Goal: Task Accomplishment & Management: Manage account settings

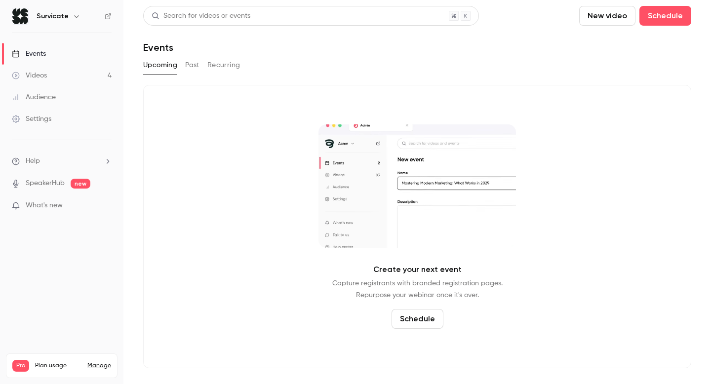
click at [60, 71] on link "Videos 4" at bounding box center [61, 76] width 123 height 22
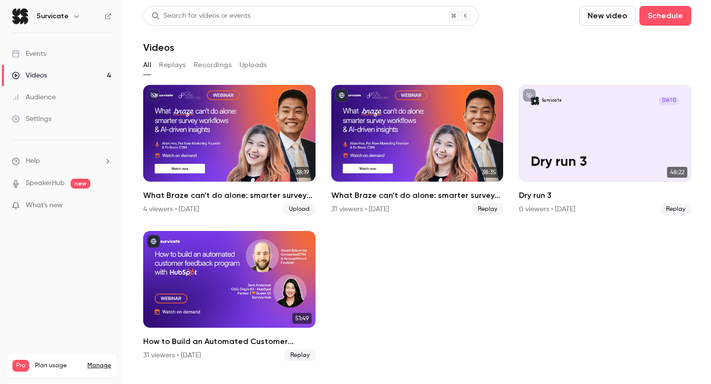
click at [41, 52] on div "Events" at bounding box center [29, 54] width 34 height 10
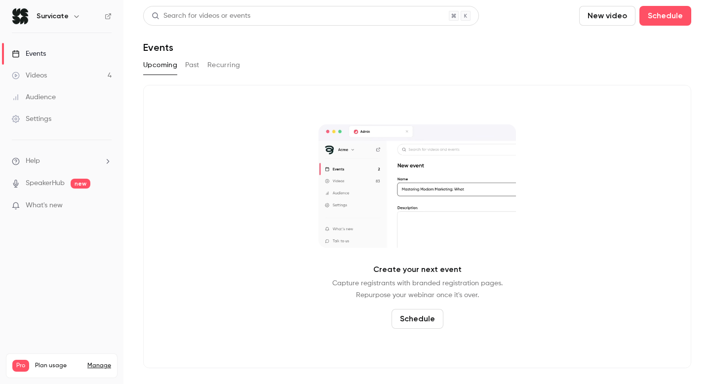
click at [66, 81] on link "Videos 4" at bounding box center [61, 76] width 123 height 22
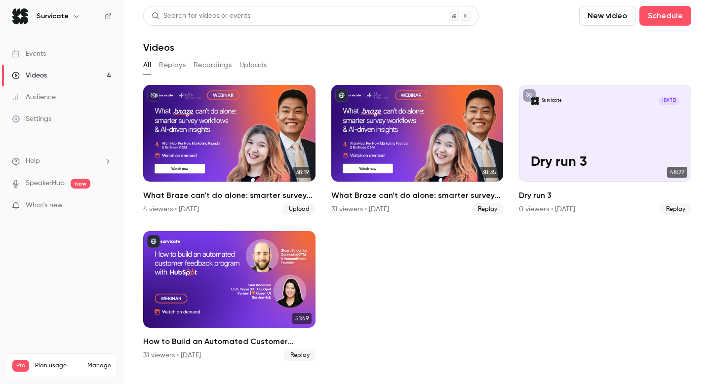
click at [40, 53] on div "Events" at bounding box center [29, 54] width 34 height 10
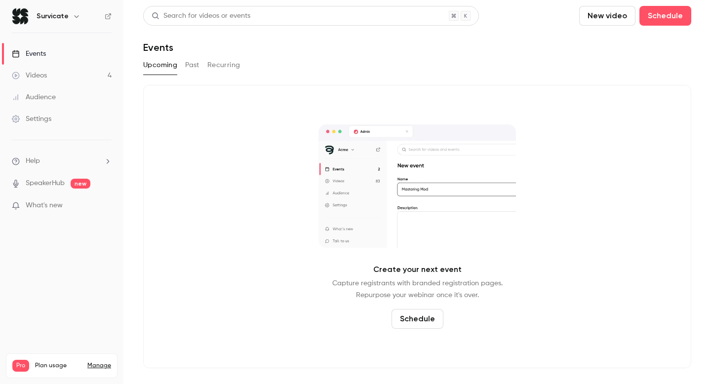
click at [46, 19] on h6 "Survicate" at bounding box center [53, 16] width 32 height 10
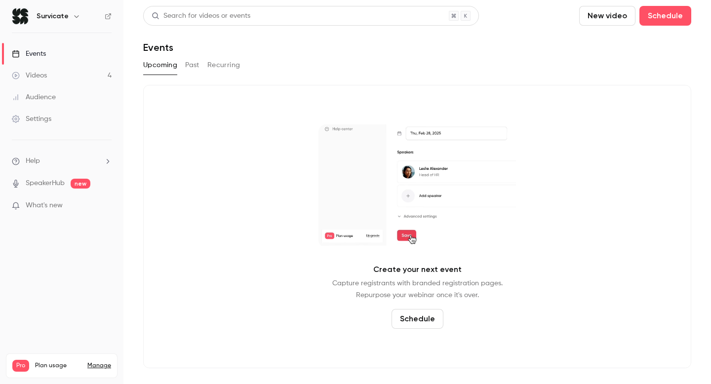
click at [95, 362] on link "Manage" at bounding box center [99, 366] width 24 height 8
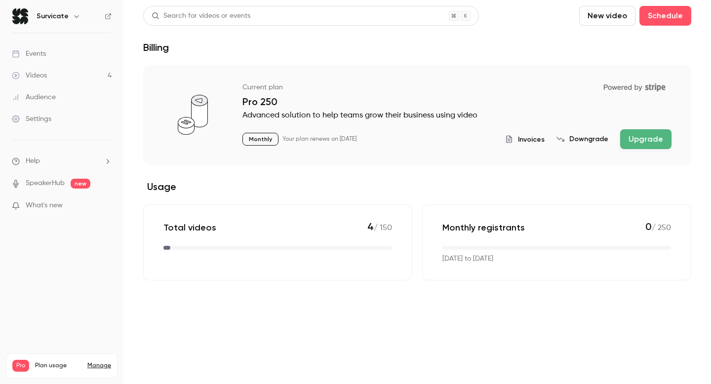
click at [448, 119] on p "Advanced solution to help teams grow their business using video" at bounding box center [456, 116] width 429 height 12
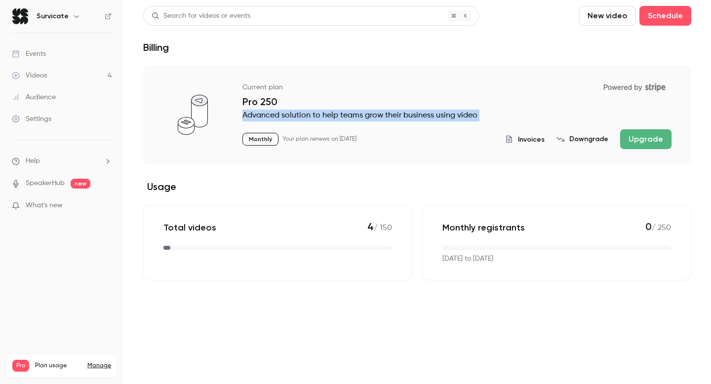
drag, startPoint x: 448, startPoint y: 119, endPoint x: 489, endPoint y: 117, distance: 40.5
click at [449, 119] on p "Advanced solution to help teams grow their business using video" at bounding box center [456, 116] width 429 height 12
click at [489, 117] on p "Advanced solution to help teams grow their business using video" at bounding box center [456, 116] width 429 height 12
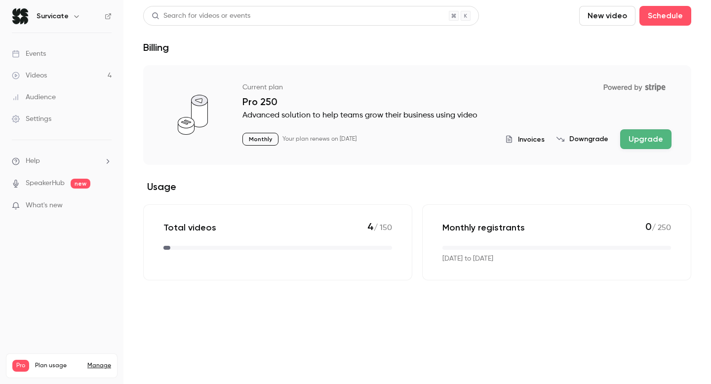
click at [489, 117] on p "Advanced solution to help teams grow their business using video" at bounding box center [456, 116] width 429 height 12
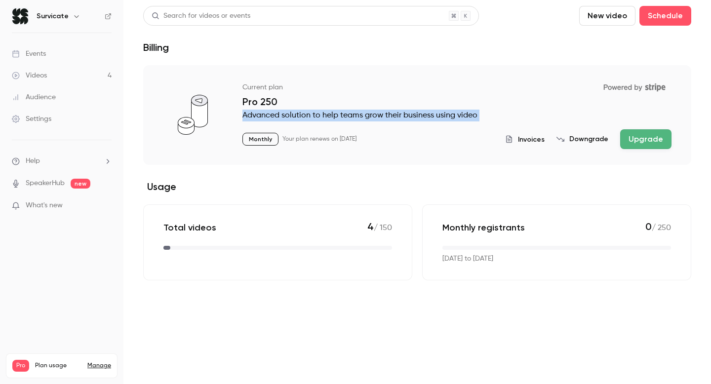
click at [489, 117] on p "Advanced solution to help teams grow their business using video" at bounding box center [456, 116] width 429 height 12
drag, startPoint x: 489, startPoint y: 89, endPoint x: 492, endPoint y: 119, distance: 29.8
click at [492, 119] on div "Current plan Powered by Stripe Pro 250 Advanced solution to help teams grow the…" at bounding box center [456, 114] width 429 height 70
click at [492, 119] on p "Advanced solution to help teams grow their business using video" at bounding box center [456, 116] width 429 height 12
drag, startPoint x: 492, startPoint y: 119, endPoint x: 492, endPoint y: 70, distance: 48.9
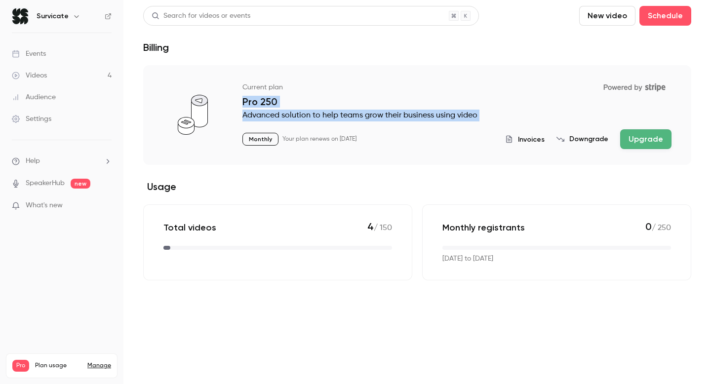
click at [492, 71] on div "Current plan Powered by Stripe Pro 250 Advanced solution to help teams grow the…" at bounding box center [417, 115] width 548 height 100
click at [492, 70] on div "Current plan Powered by Stripe Pro 250 Advanced solution to help teams grow the…" at bounding box center [417, 115] width 548 height 100
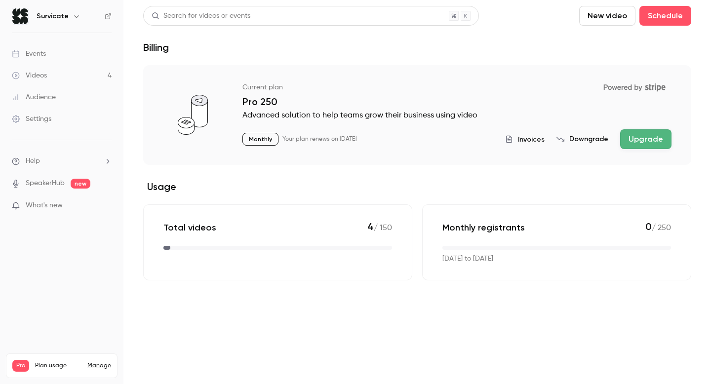
click at [273, 117] on p "Advanced solution to help teams grow their business using video" at bounding box center [456, 116] width 429 height 12
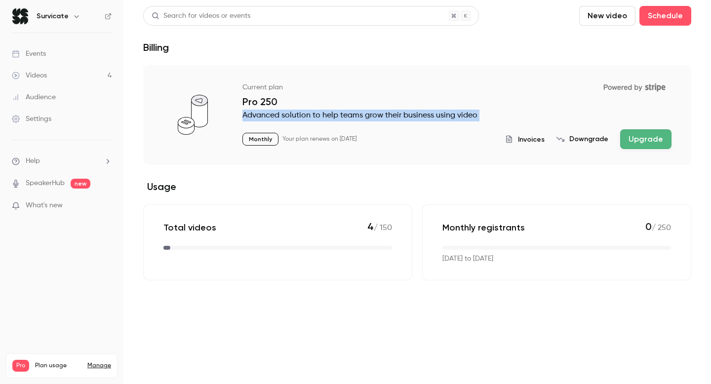
click at [273, 117] on p "Advanced solution to help teams grow their business using video" at bounding box center [456, 116] width 429 height 12
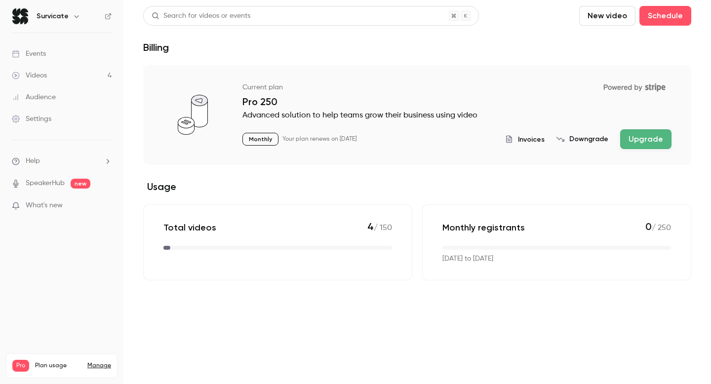
click at [315, 116] on p "Advanced solution to help teams grow their business using video" at bounding box center [456, 116] width 429 height 12
click at [78, 53] on link "Events" at bounding box center [61, 54] width 123 height 22
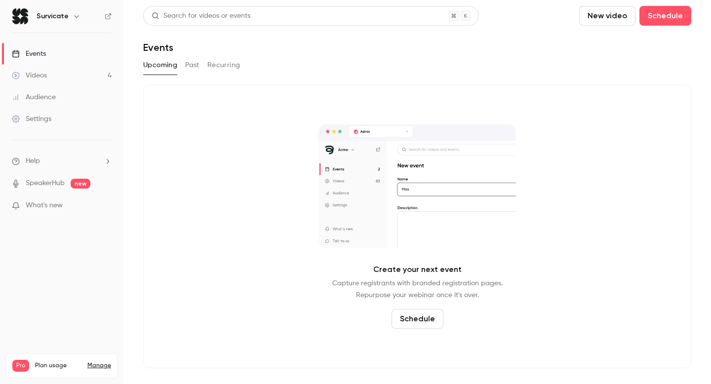
click at [79, 20] on button "button" at bounding box center [77, 16] width 12 height 12
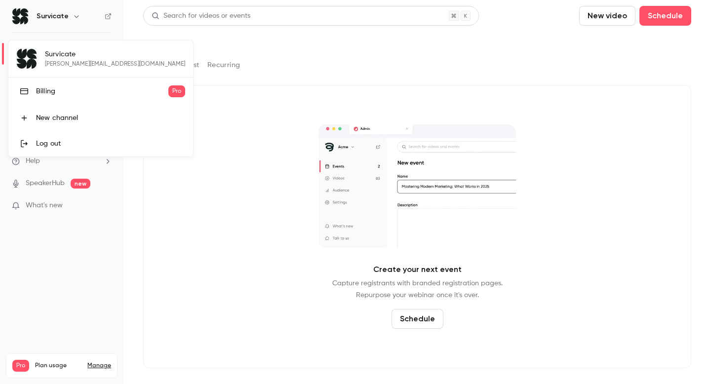
click at [69, 18] on div at bounding box center [355, 192] width 711 height 384
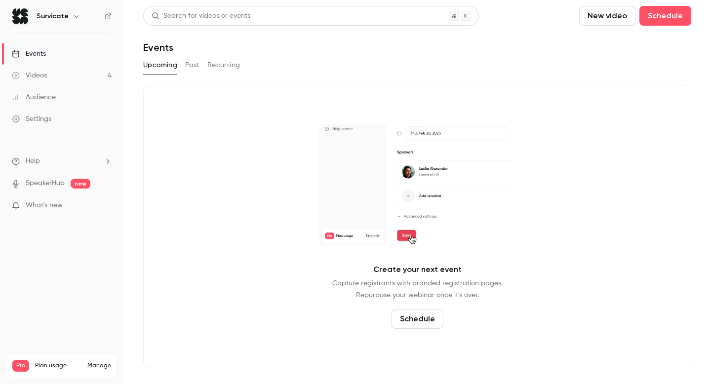
click at [414, 319] on button "Schedule" at bounding box center [418, 319] width 52 height 20
click at [453, 267] on div "One time event" at bounding box center [425, 266] width 75 height 10
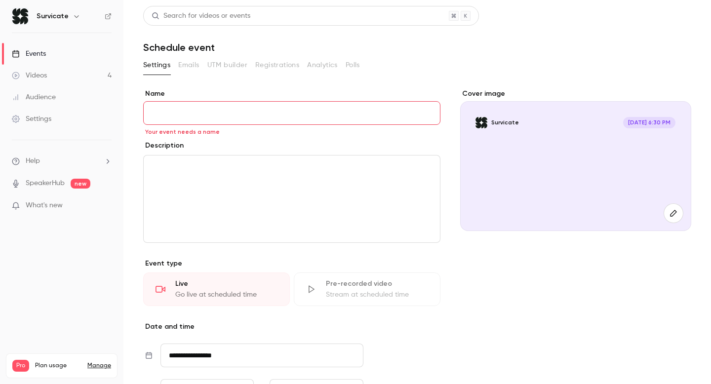
click at [223, 116] on input "Name" at bounding box center [291, 113] width 297 height 24
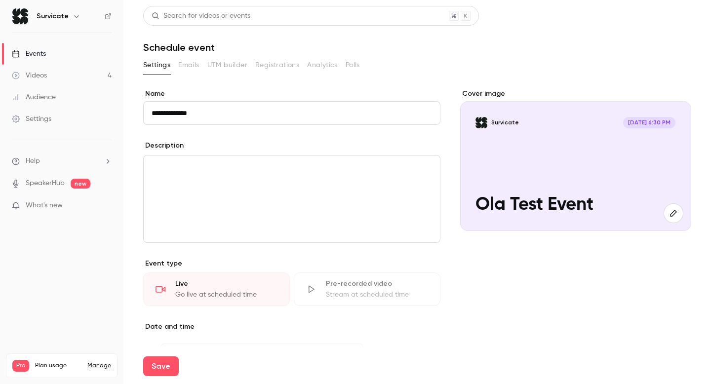
click at [229, 196] on div "editor" at bounding box center [292, 199] width 296 height 87
click at [225, 123] on input "**********" at bounding box center [291, 113] width 297 height 24
type input "**********"
click at [235, 181] on div "editor" at bounding box center [292, 199] width 296 height 87
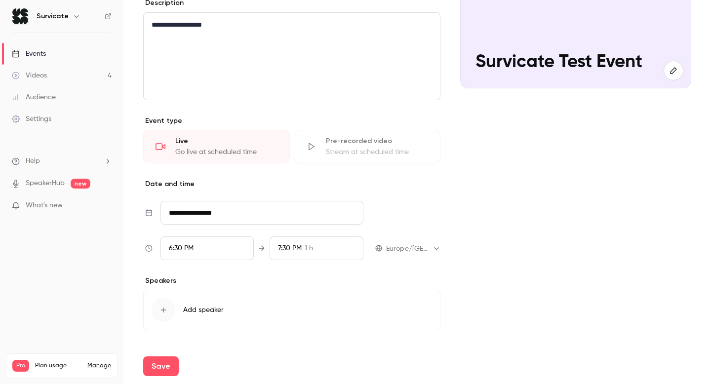
scroll to position [149, 0]
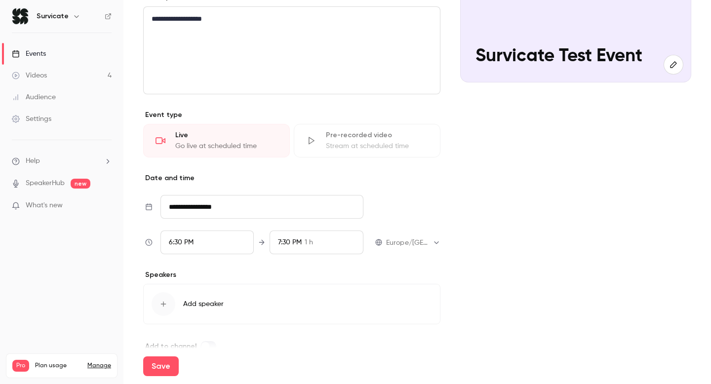
click at [151, 207] on icon at bounding box center [148, 207] width 7 height 8
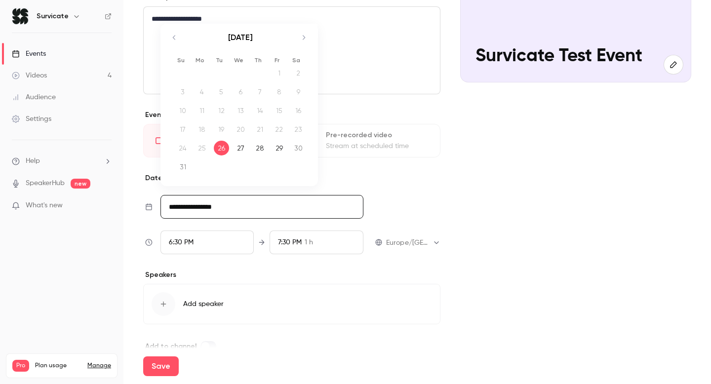
click at [199, 206] on input "**********" at bounding box center [261, 207] width 203 height 24
click at [302, 42] on icon "Move forward to switch to the next month." at bounding box center [304, 38] width 12 height 12
click at [245, 87] on div "3" at bounding box center [240, 87] width 15 height 15
type input "**********"
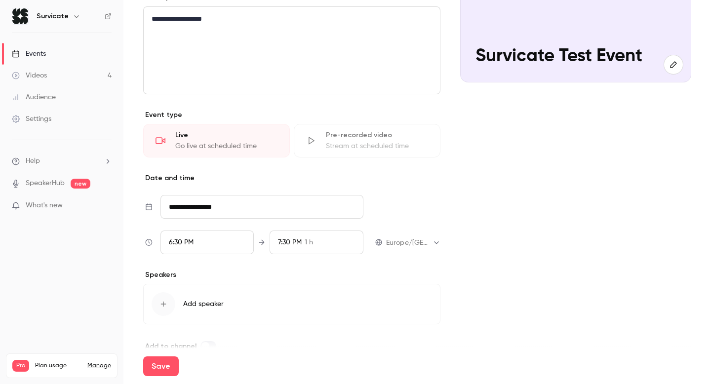
scroll to position [168, 0]
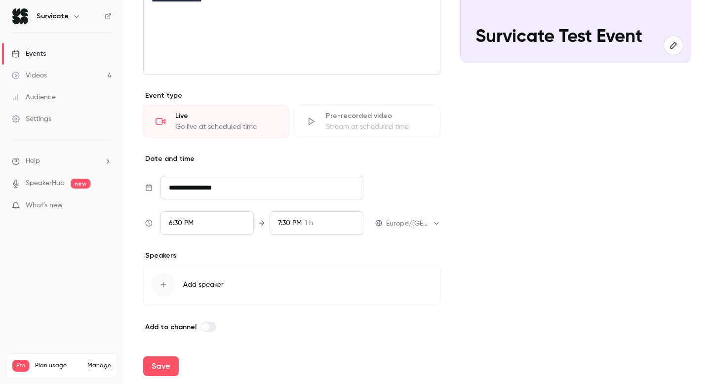
click at [174, 282] on div "button" at bounding box center [164, 285] width 24 height 24
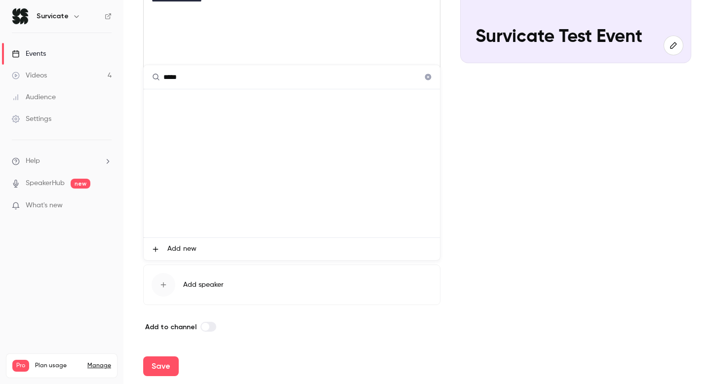
type input "******"
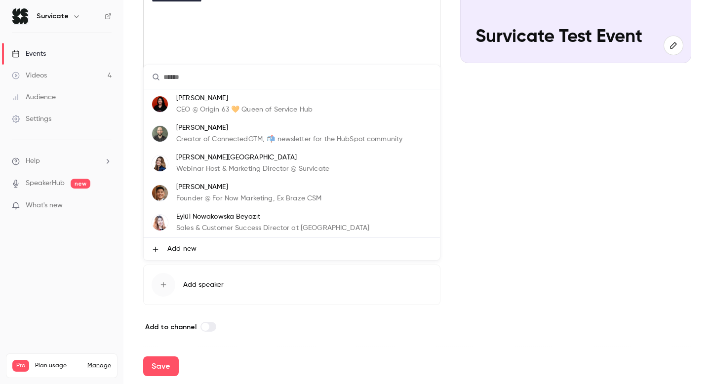
click at [280, 300] on div at bounding box center [355, 192] width 711 height 384
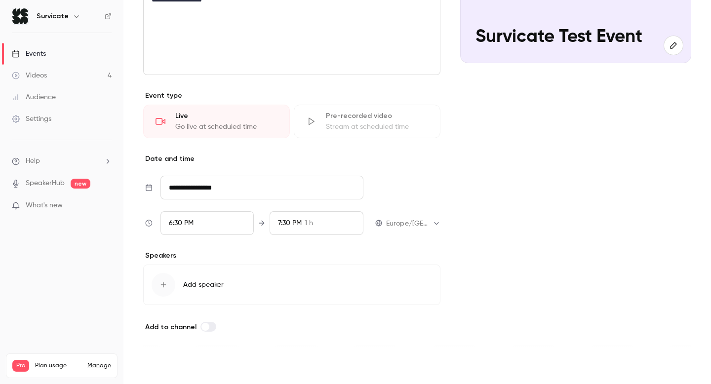
click at [165, 363] on button "Save" at bounding box center [161, 367] width 36 height 20
type input "**********"
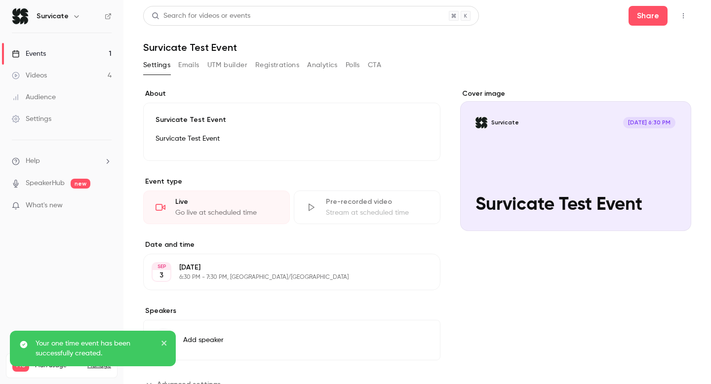
click at [190, 72] on button "Emails" at bounding box center [188, 65] width 21 height 16
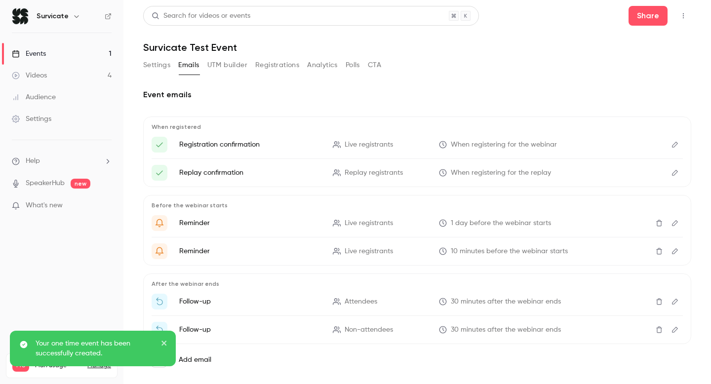
click at [228, 66] on button "UTM builder" at bounding box center [227, 65] width 40 height 16
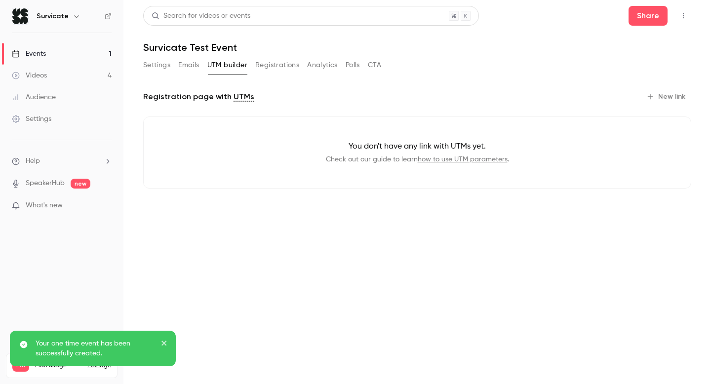
click at [286, 68] on button "Registrations" at bounding box center [277, 65] width 44 height 16
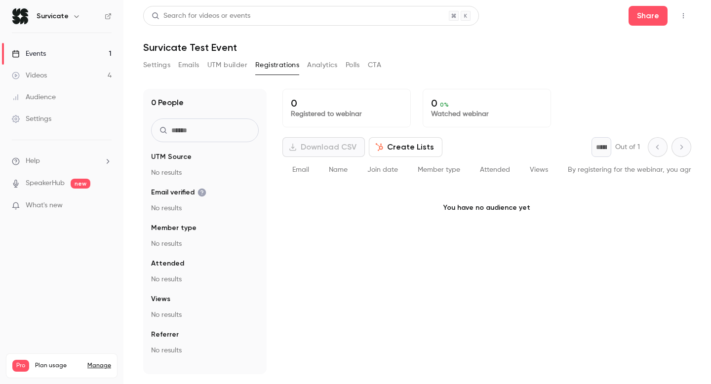
click at [214, 67] on button "UTM builder" at bounding box center [227, 65] width 40 height 16
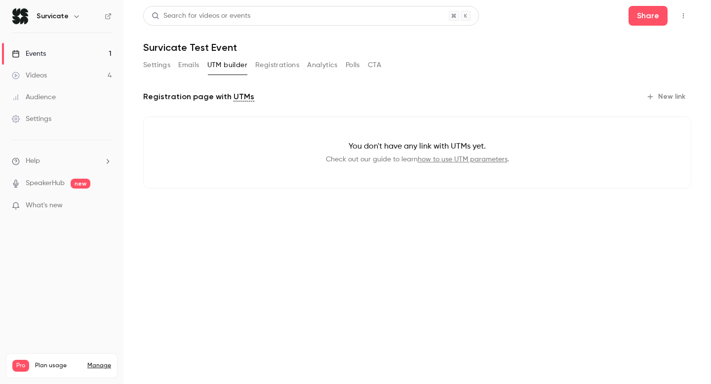
click at [668, 94] on button "New link" at bounding box center [666, 97] width 49 height 16
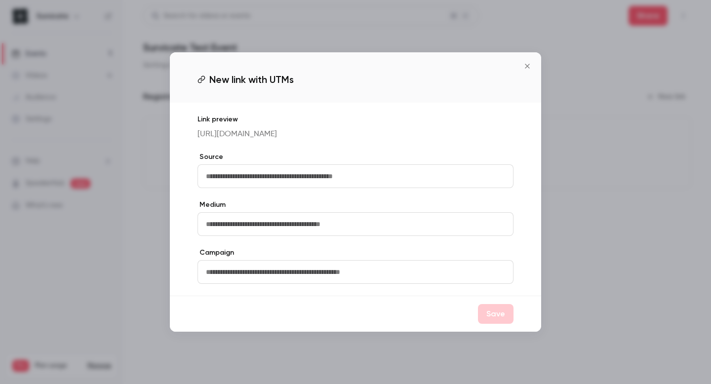
click at [325, 174] on input "text" at bounding box center [356, 176] width 316 height 24
type input "****"
click at [317, 216] on input "text" at bounding box center [356, 224] width 316 height 24
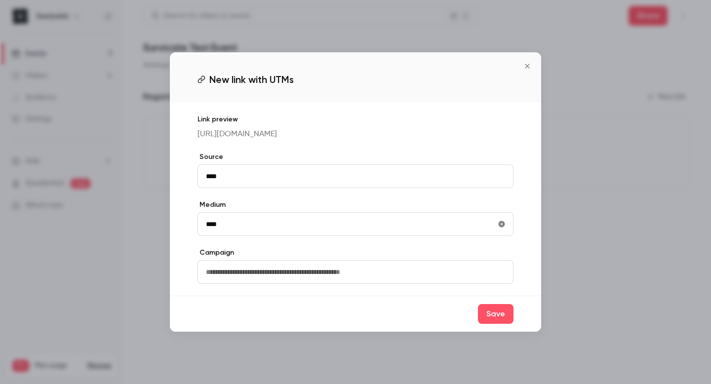
type input "****"
click at [303, 280] on input "text" at bounding box center [356, 272] width 316 height 24
type input "****"
click at [272, 169] on div "Source ****" at bounding box center [356, 170] width 316 height 36
click at [265, 188] on input "****" at bounding box center [356, 176] width 316 height 24
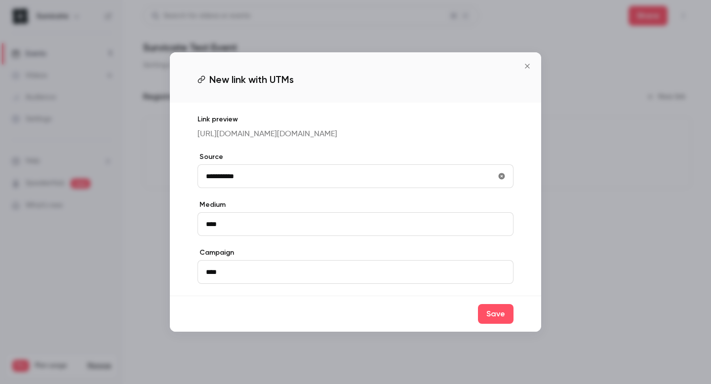
type input "**********"
click at [235, 236] on input "****" at bounding box center [356, 224] width 316 height 24
type input "****"
click at [235, 284] on input "****" at bounding box center [356, 272] width 316 height 24
type input "*****"
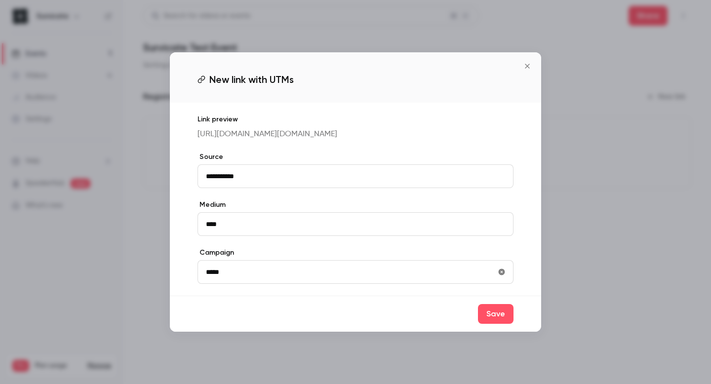
drag, startPoint x: 486, startPoint y: 318, endPoint x: 477, endPoint y: 318, distance: 8.9
click at [486, 318] on button "Save" at bounding box center [496, 314] width 36 height 20
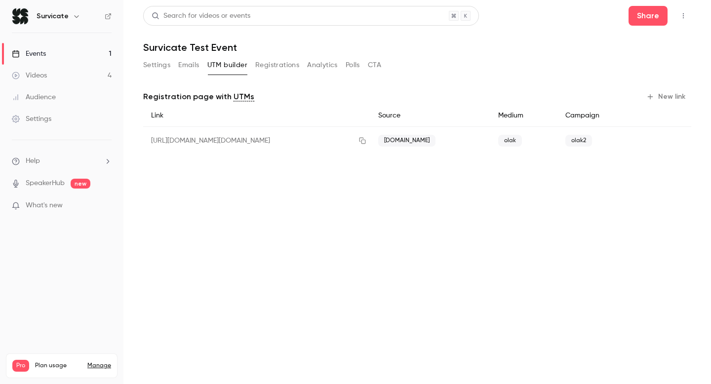
click at [277, 66] on button "Registrations" at bounding box center [277, 65] width 44 height 16
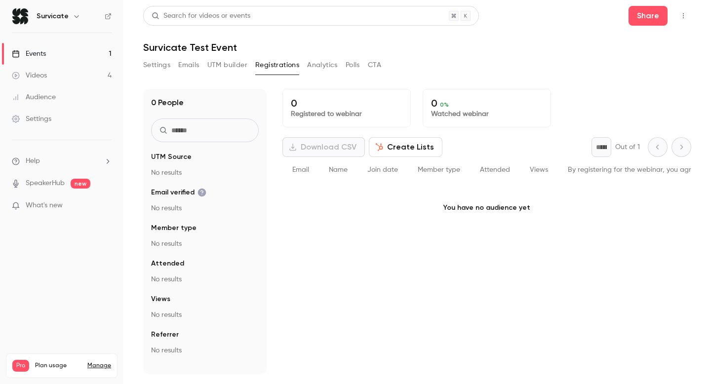
click at [345, 70] on div "Settings Emails UTM builder Registrations Analytics Polls CTA" at bounding box center [262, 65] width 238 height 16
click at [305, 65] on div "Settings Emails UTM builder Registrations Analytics Polls CTA" at bounding box center [262, 65] width 238 height 16
click at [319, 66] on button "Analytics" at bounding box center [322, 65] width 31 height 16
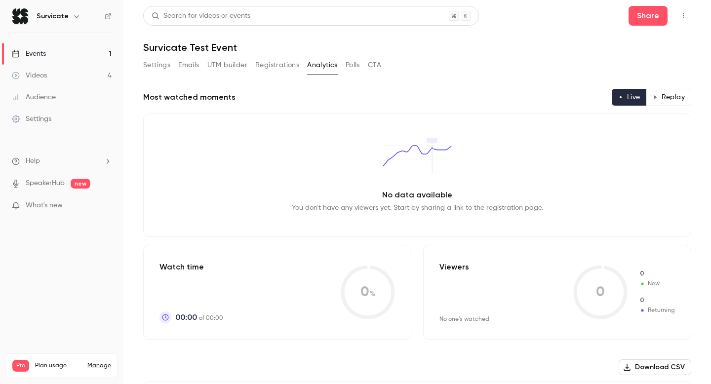
click at [352, 66] on button "Polls" at bounding box center [353, 65] width 14 height 16
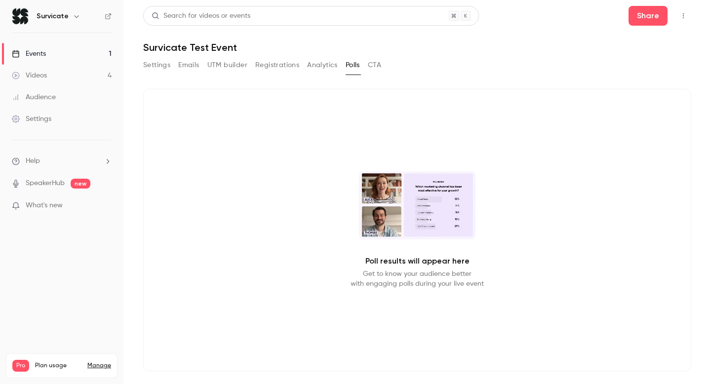
click at [379, 66] on button "CTA" at bounding box center [374, 65] width 13 height 16
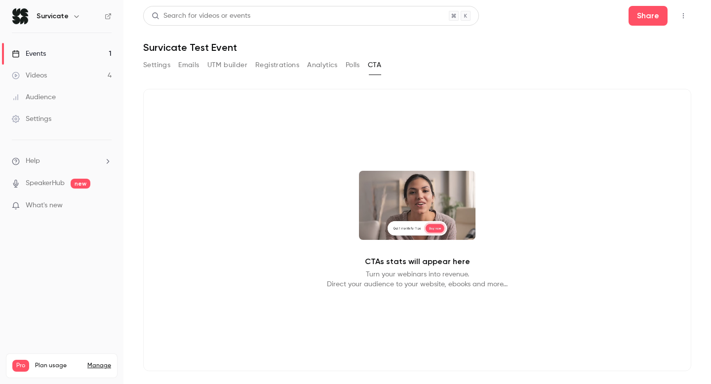
click at [351, 66] on button "Polls" at bounding box center [353, 65] width 14 height 16
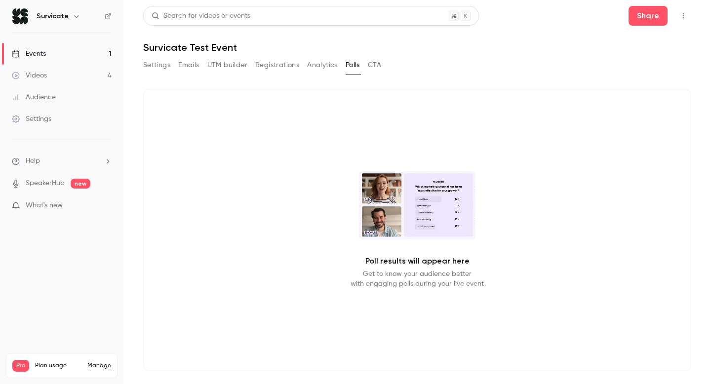
click at [321, 66] on button "Analytics" at bounding box center [322, 65] width 31 height 16
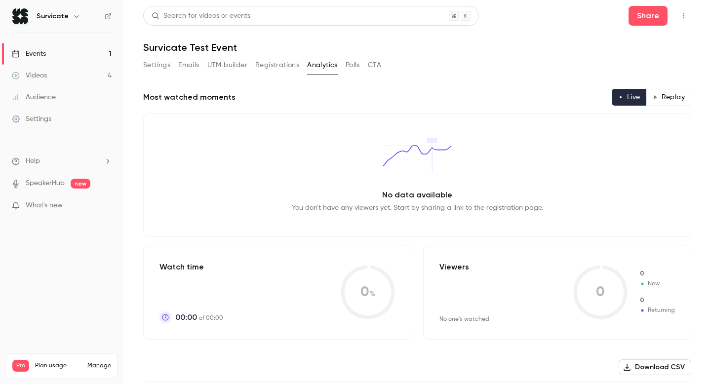
click at [270, 66] on button "Registrations" at bounding box center [277, 65] width 44 height 16
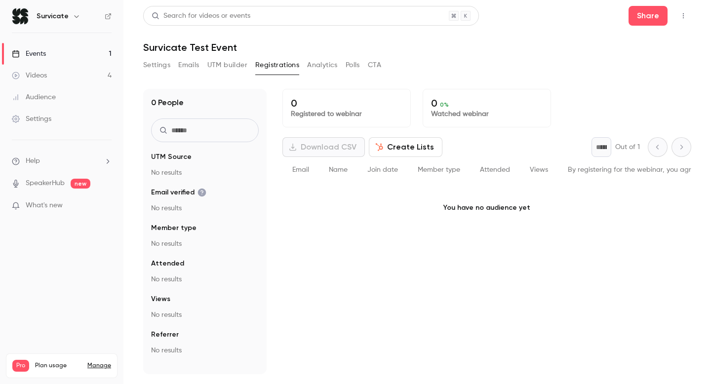
click at [236, 63] on button "UTM builder" at bounding box center [227, 65] width 40 height 16
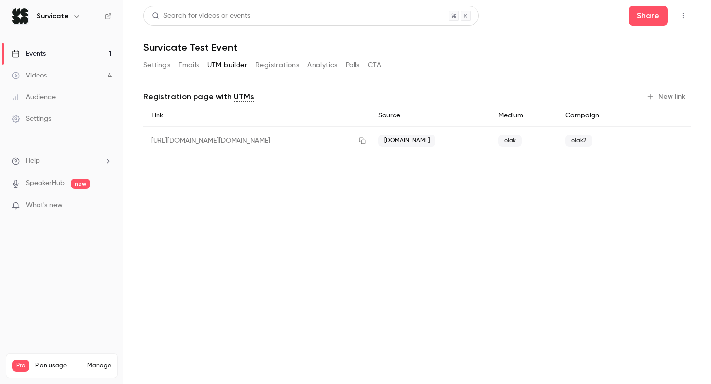
click at [264, 65] on button "Registrations" at bounding box center [277, 65] width 44 height 16
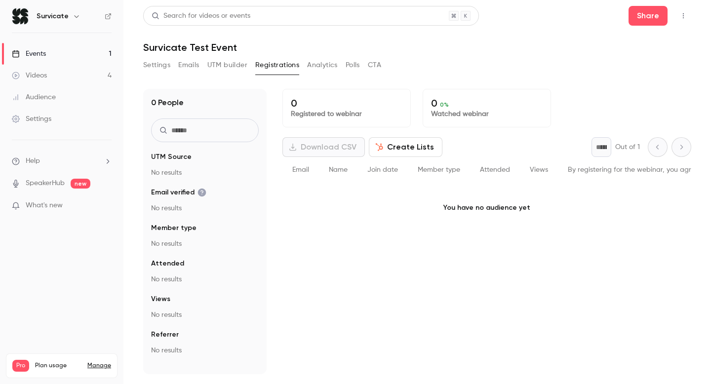
click at [230, 59] on button "UTM builder" at bounding box center [227, 65] width 40 height 16
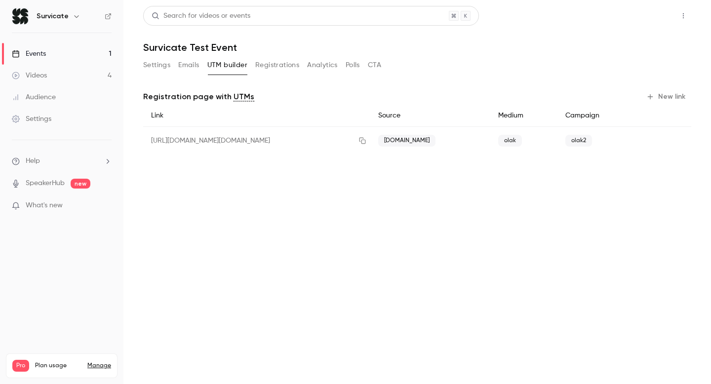
click at [650, 21] on button "Share" at bounding box center [648, 16] width 39 height 20
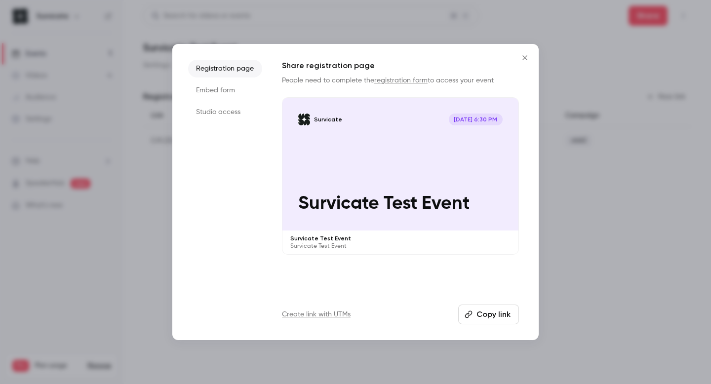
click at [239, 86] on li "Embed form" at bounding box center [225, 90] width 74 height 18
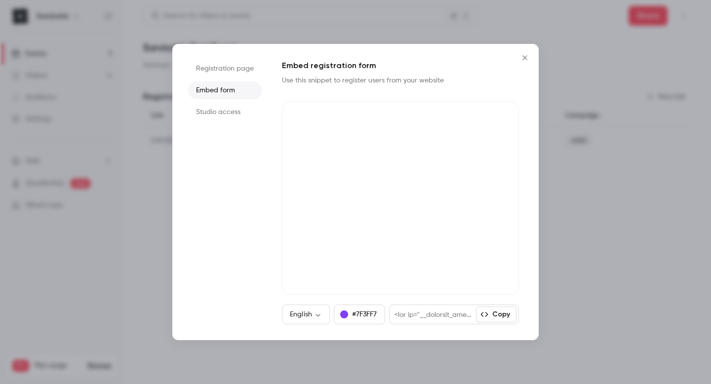
click at [237, 71] on li "Registration page" at bounding box center [225, 69] width 74 height 18
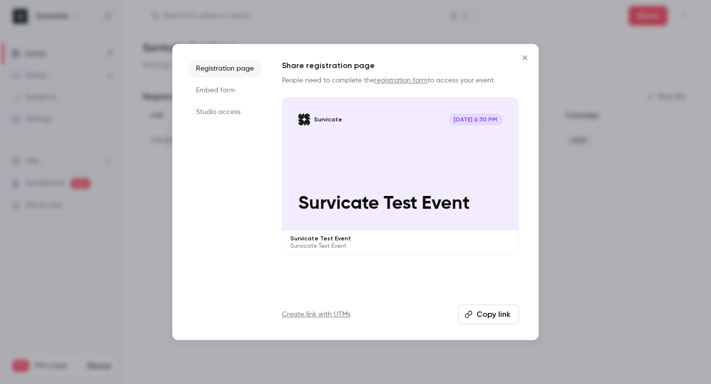
click at [234, 87] on li "Embed form" at bounding box center [225, 90] width 74 height 18
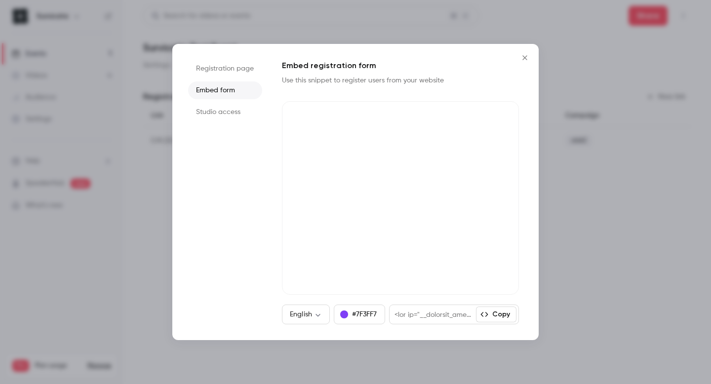
click at [244, 109] on li "Studio access" at bounding box center [225, 112] width 74 height 18
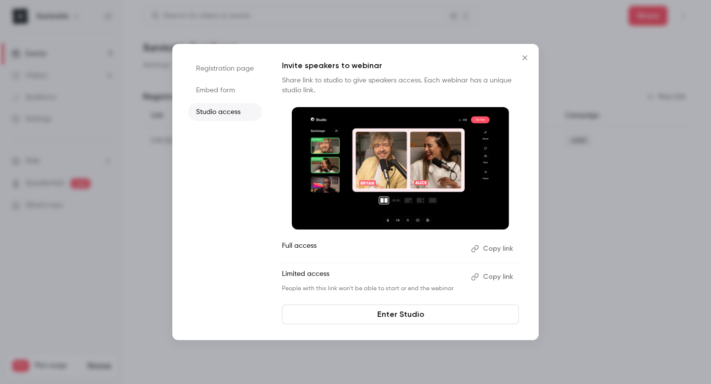
click at [225, 61] on li "Registration page" at bounding box center [225, 69] width 74 height 18
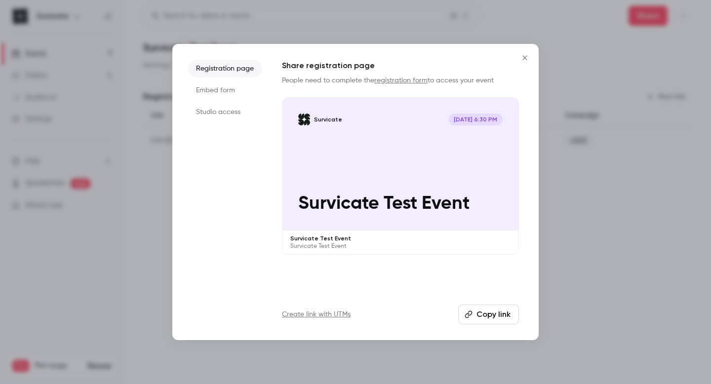
click at [492, 313] on button "Copy link" at bounding box center [488, 315] width 61 height 20
click at [229, 94] on li "Embed form" at bounding box center [225, 90] width 74 height 18
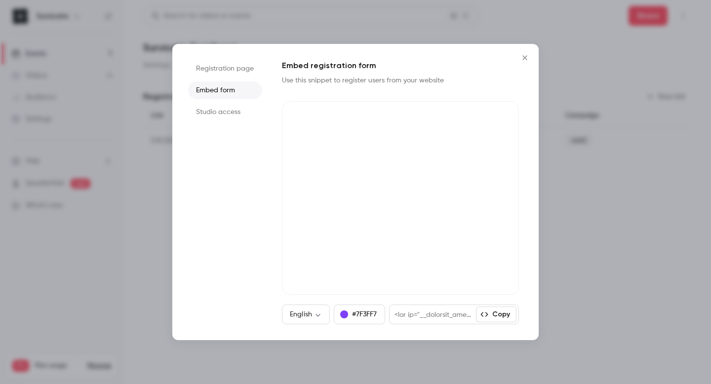
click at [526, 58] on icon "Close" at bounding box center [525, 58] width 12 height 8
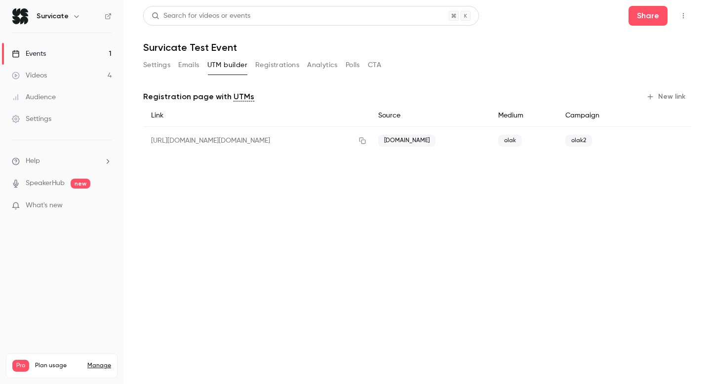
click at [38, 107] on link "Audience" at bounding box center [61, 97] width 123 height 22
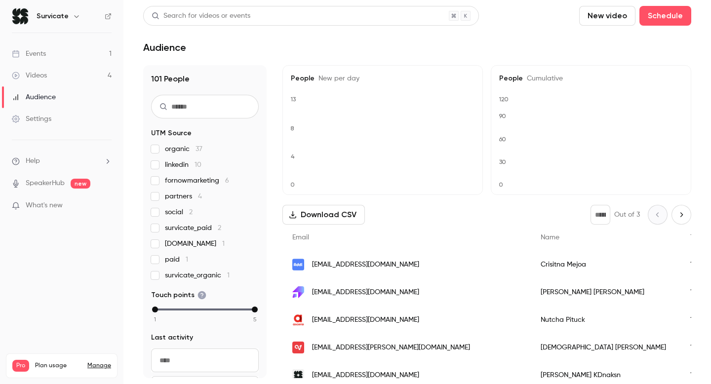
click at [40, 124] on link "Settings" at bounding box center [61, 119] width 123 height 22
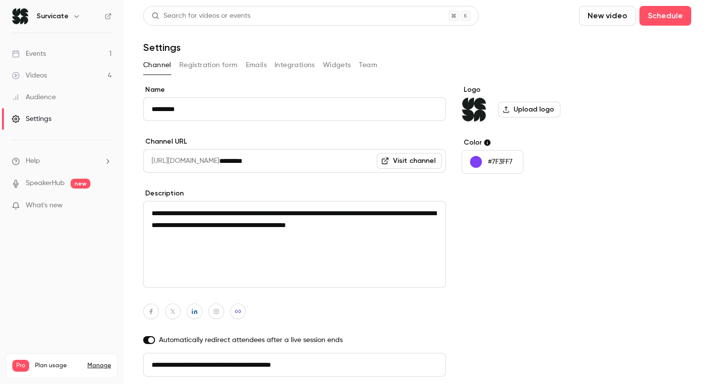
click at [210, 70] on button "Registration form" at bounding box center [208, 65] width 59 height 16
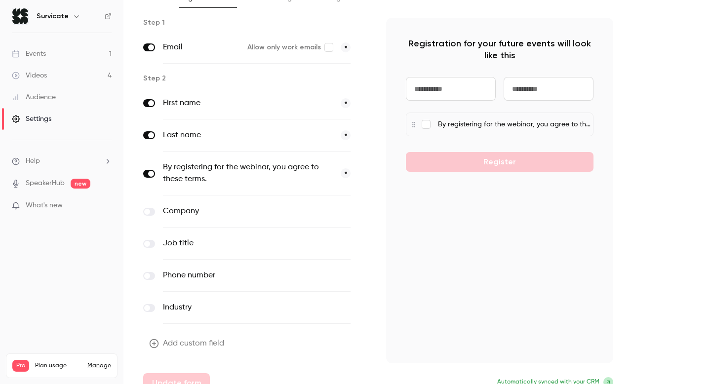
scroll to position [72, 0]
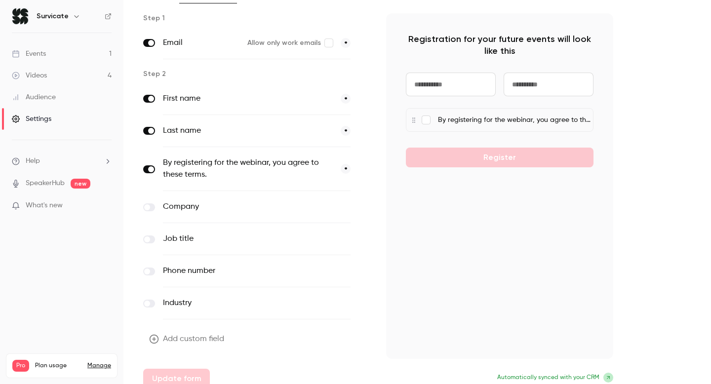
click at [149, 234] on div "Job title optional" at bounding box center [256, 239] width 227 height 32
click at [149, 239] on span at bounding box center [147, 240] width 6 height 6
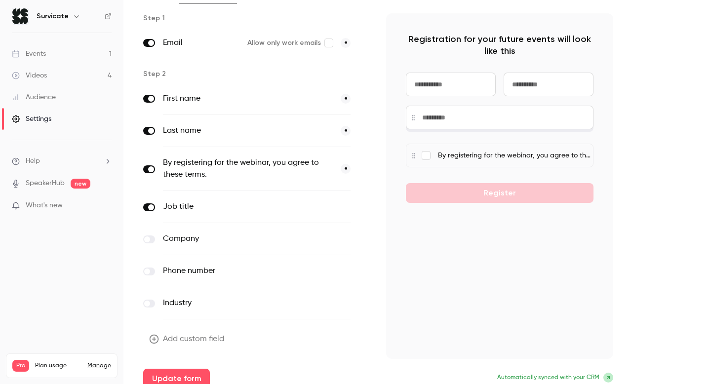
drag, startPoint x: 413, startPoint y: 160, endPoint x: 413, endPoint y: 121, distance: 38.0
click at [413, 121] on input at bounding box center [500, 118] width 188 height 24
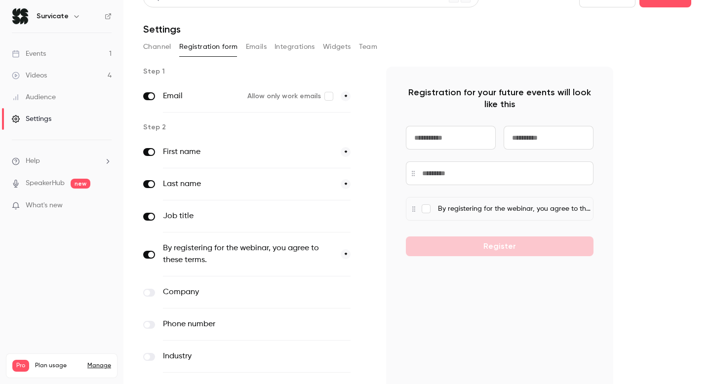
click at [511, 93] on p "Registration for your future events will look like this" at bounding box center [500, 98] width 188 height 24
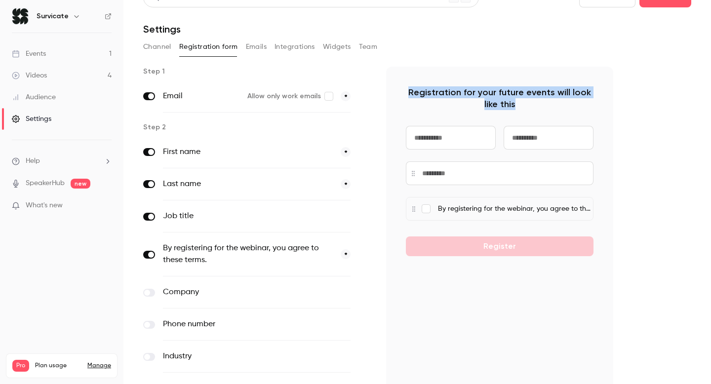
click at [511, 93] on p "Registration for your future events will look like this" at bounding box center [500, 98] width 188 height 24
click at [527, 93] on p "Registration for your future events will look like this" at bounding box center [500, 98] width 188 height 24
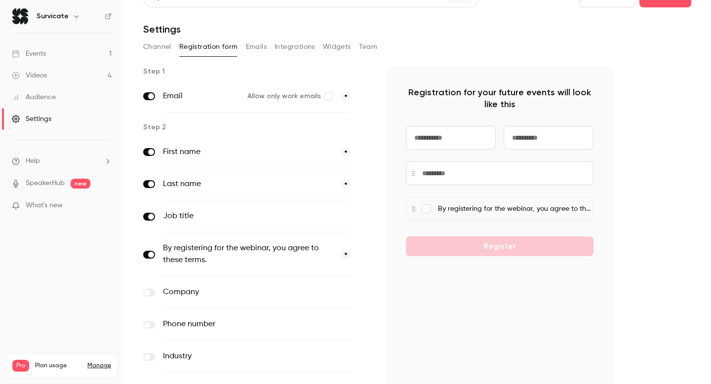
scroll to position [0, 0]
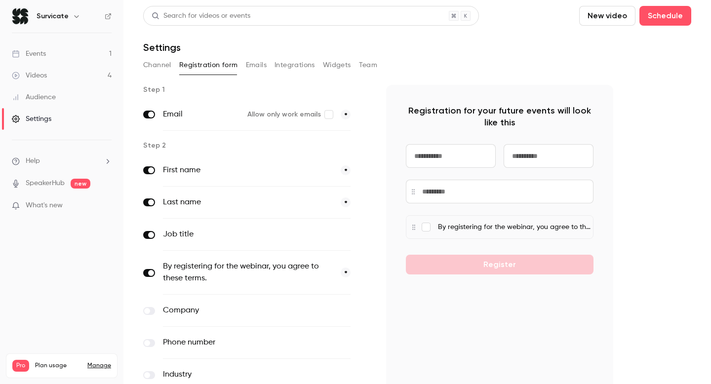
click at [483, 113] on p "Registration for your future events will look like this" at bounding box center [500, 117] width 188 height 24
click at [511, 114] on p "Registration for your future events will look like this" at bounding box center [500, 117] width 188 height 24
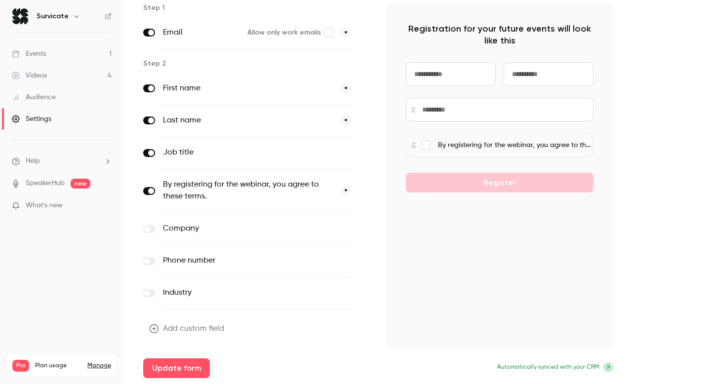
click at [147, 228] on span at bounding box center [147, 229] width 6 height 6
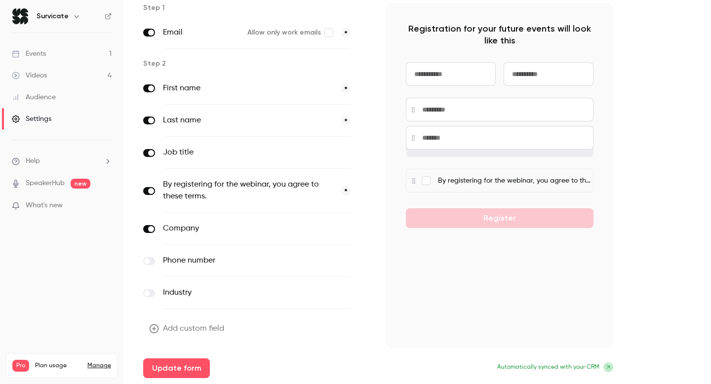
drag, startPoint x: 419, startPoint y: 186, endPoint x: 419, endPoint y: 141, distance: 45.4
click at [419, 141] on input at bounding box center [500, 138] width 188 height 24
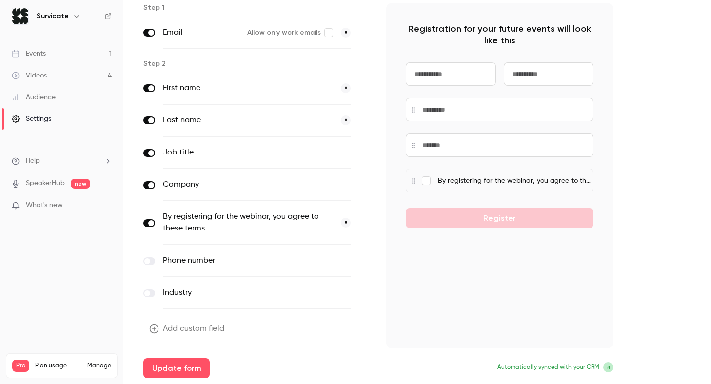
click at [150, 185] on span at bounding box center [151, 185] width 6 height 6
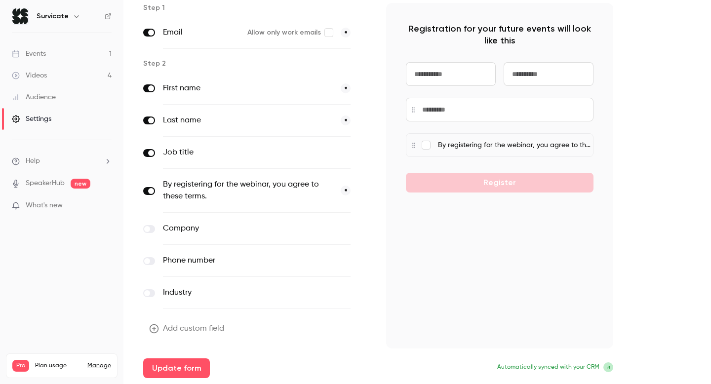
scroll to position [0, 0]
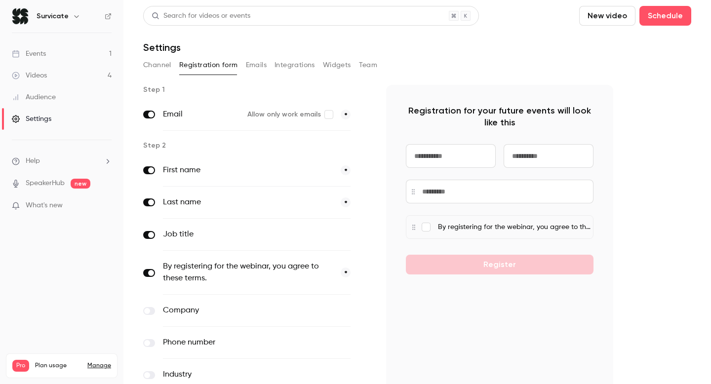
click at [474, 165] on input at bounding box center [451, 156] width 90 height 24
click at [558, 165] on input at bounding box center [549, 156] width 90 height 24
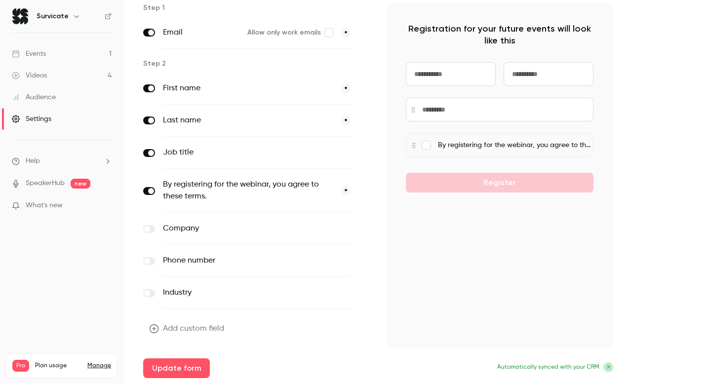
click at [155, 325] on icon "button" at bounding box center [154, 328] width 9 height 9
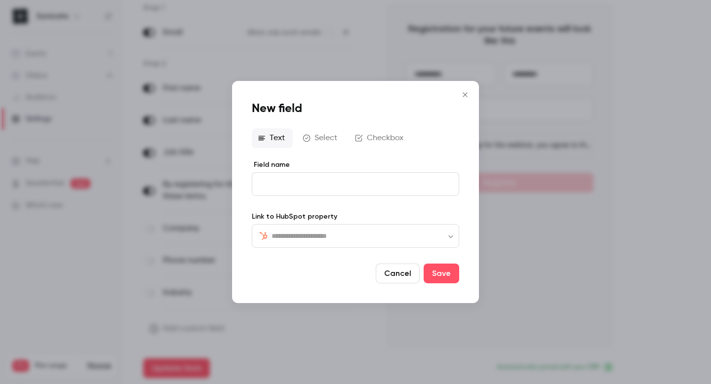
type input "*"
type input "*****"
type input "*"
click at [400, 186] on input "**********" at bounding box center [355, 184] width 207 height 24
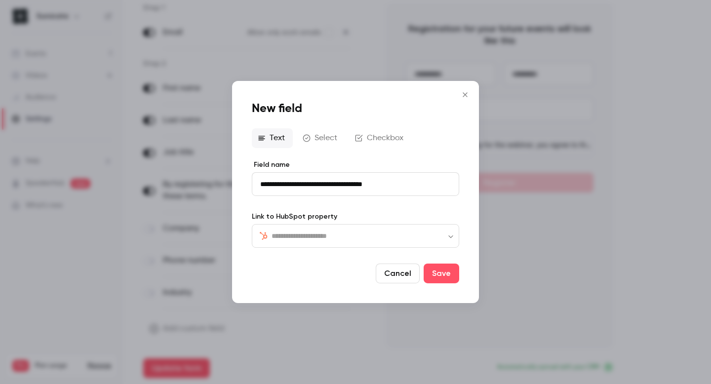
click at [400, 186] on input "**********" at bounding box center [355, 184] width 207 height 24
drag, startPoint x: 400, startPoint y: 186, endPoint x: 410, endPoint y: 186, distance: 10.9
click at [410, 186] on input "**********" at bounding box center [355, 184] width 207 height 24
type input "**********"
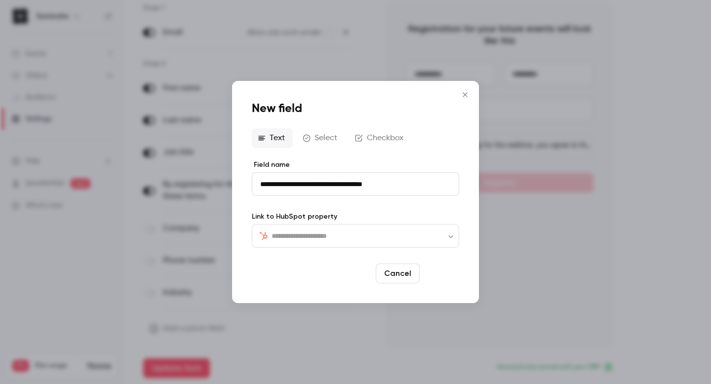
click at [445, 277] on button "Save" at bounding box center [442, 274] width 36 height 20
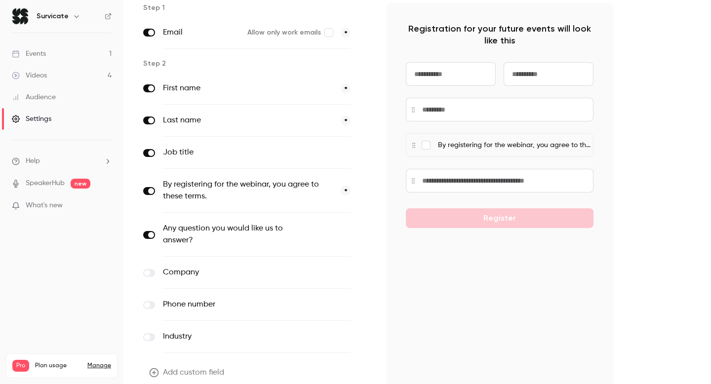
scroll to position [22, 0]
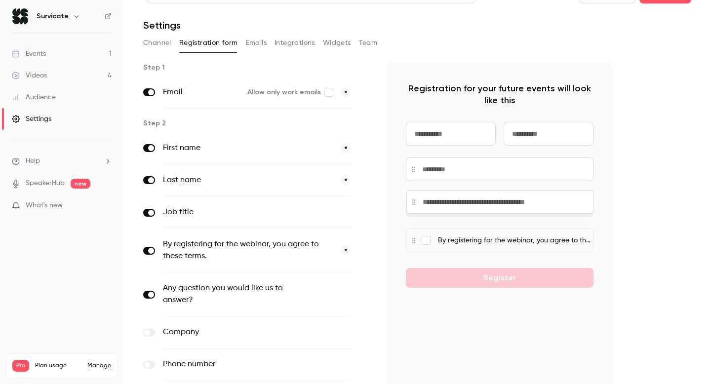
drag, startPoint x: 437, startPoint y: 241, endPoint x: 437, endPoint y: 201, distance: 40.0
click at [437, 201] on input at bounding box center [500, 202] width 188 height 24
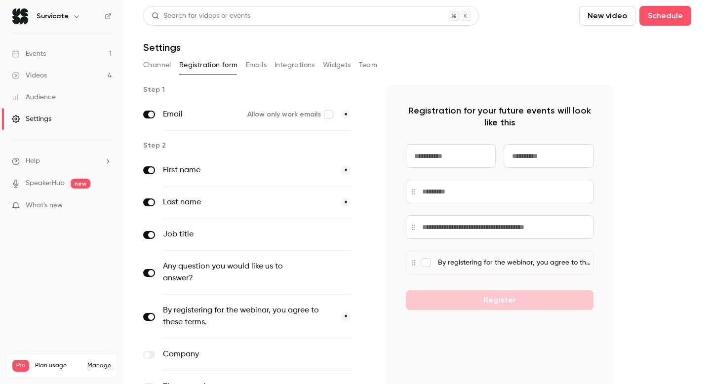
scroll to position [126, 0]
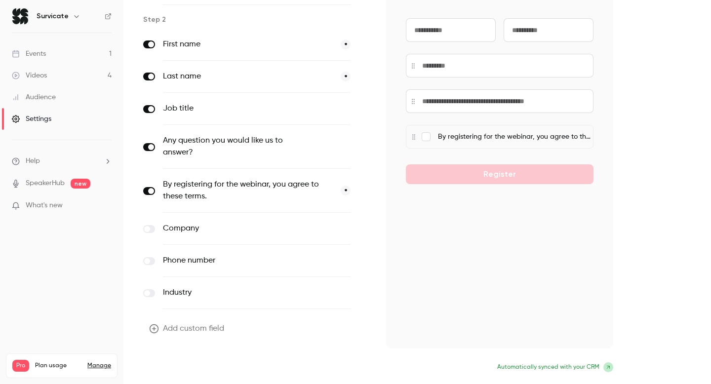
click at [196, 367] on button "Update form" at bounding box center [176, 369] width 67 height 20
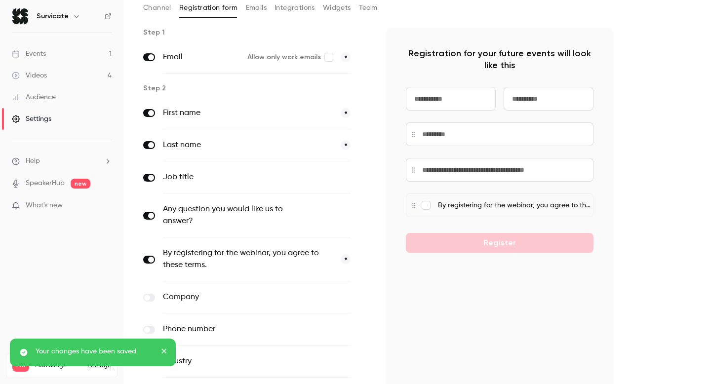
scroll to position [68, 0]
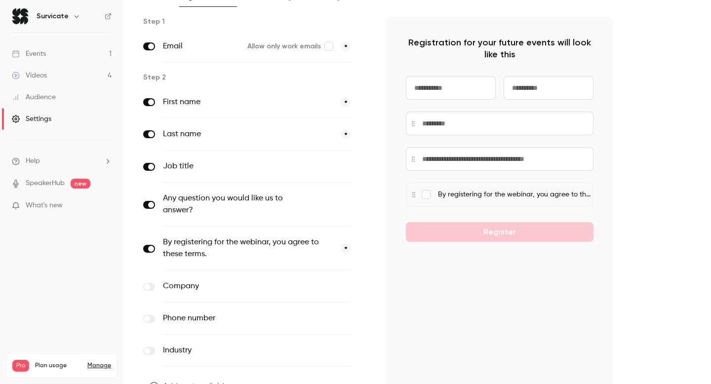
click at [148, 203] on label at bounding box center [149, 205] width 12 height 8
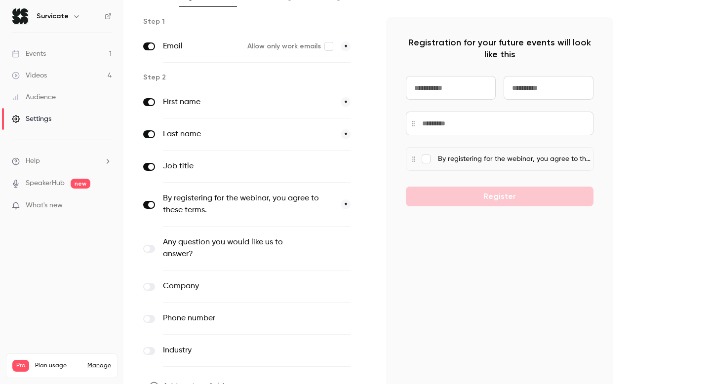
scroll to position [126, 0]
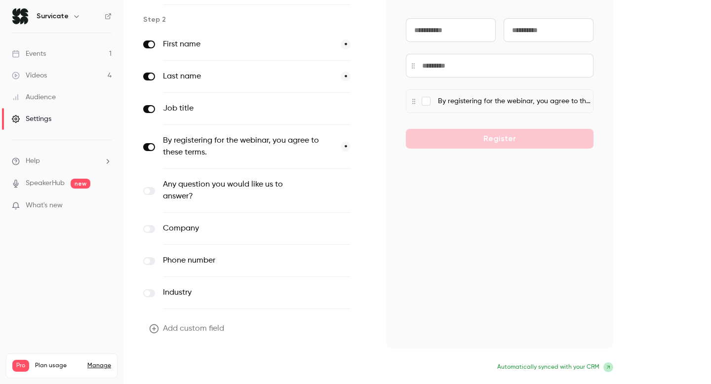
click at [169, 365] on button "Update form" at bounding box center [176, 369] width 67 height 20
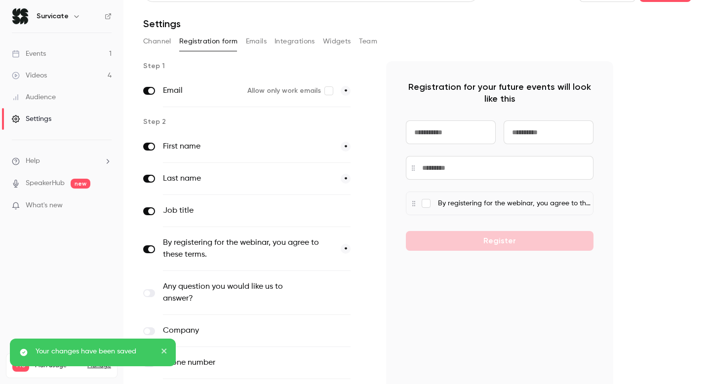
scroll to position [0, 0]
